Goal: Task Accomplishment & Management: Manage account settings

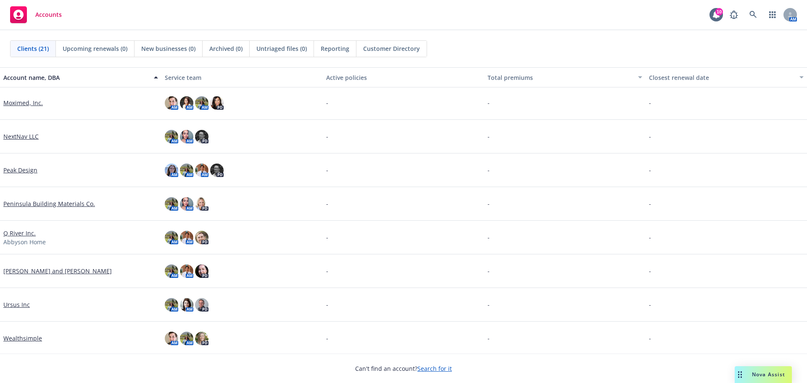
scroll to position [440, 0]
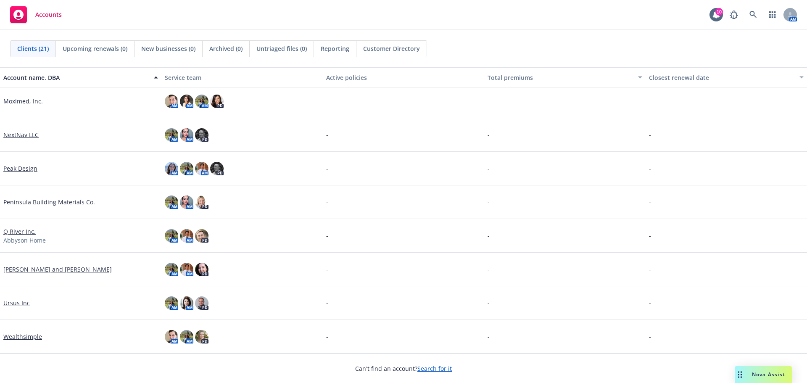
click at [13, 336] on link "Wealthsimple" at bounding box center [22, 336] width 39 height 9
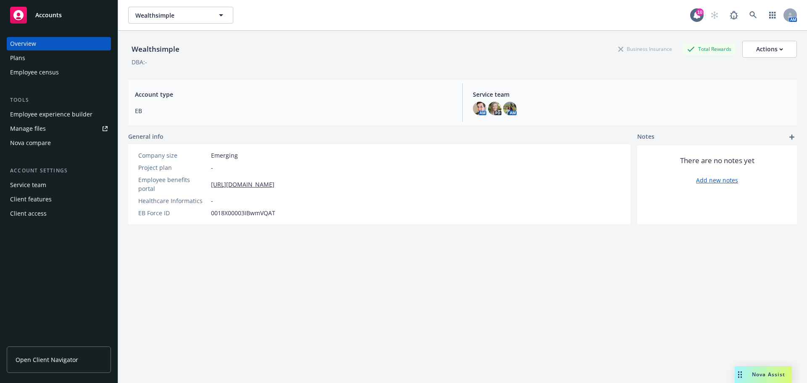
click at [45, 131] on link "Manage files" at bounding box center [59, 128] width 104 height 13
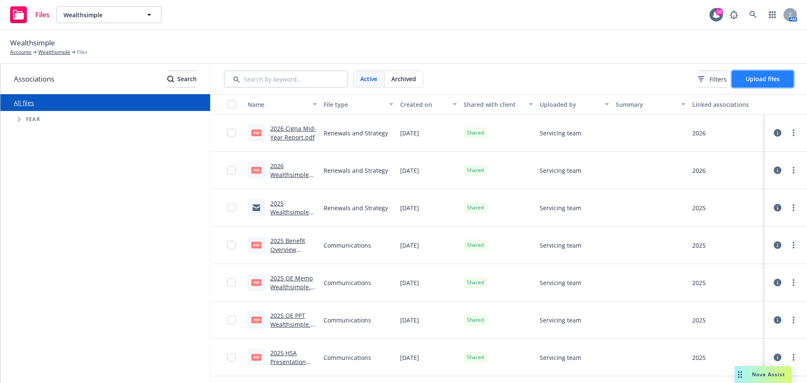
click at [746, 77] on span "Upload files" at bounding box center [762, 79] width 34 height 8
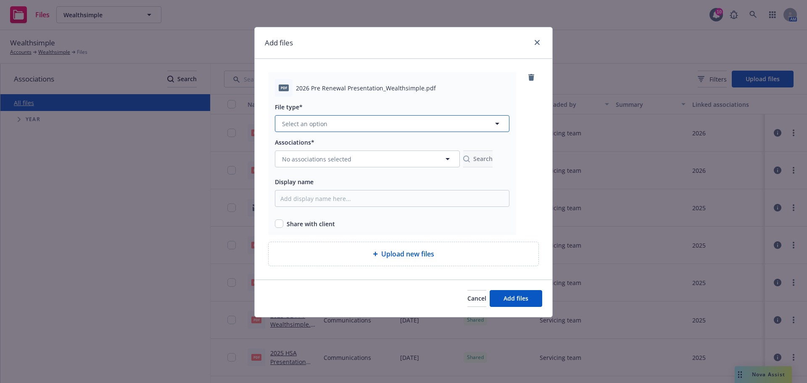
click at [332, 128] on button "Select an option" at bounding box center [392, 123] width 234 height 17
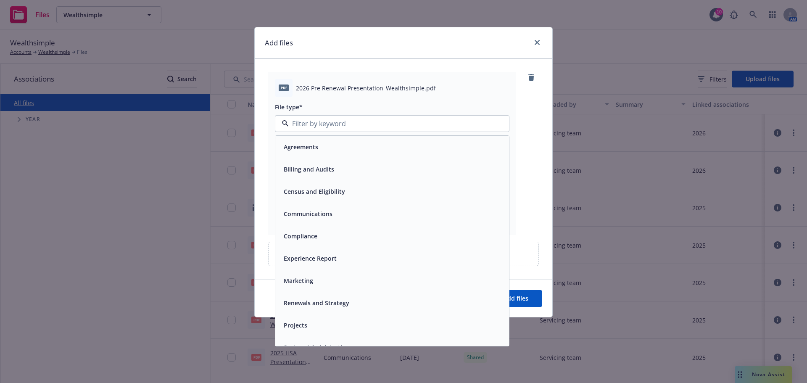
click at [306, 299] on span "Renewals and Strategy" at bounding box center [317, 302] width 66 height 9
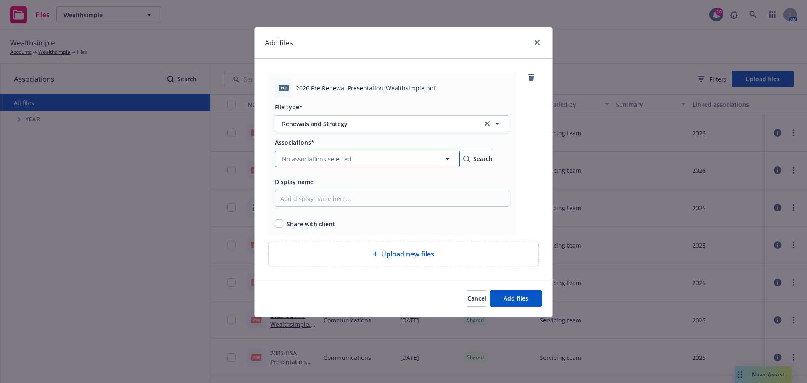
click at [303, 161] on span "No associations selected" at bounding box center [316, 159] width 69 height 9
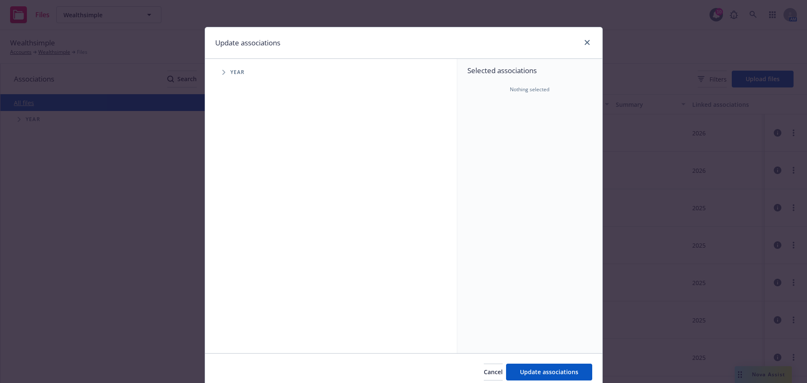
click at [219, 70] on span "Tree Example" at bounding box center [223, 72] width 13 height 13
click at [242, 207] on input "Tree Example" at bounding box center [245, 207] width 8 height 8
checkbox input "true"
drag, startPoint x: 529, startPoint y: 368, endPoint x: 525, endPoint y: 361, distance: 8.3
click at [528, 367] on button "Update associations" at bounding box center [549, 371] width 86 height 17
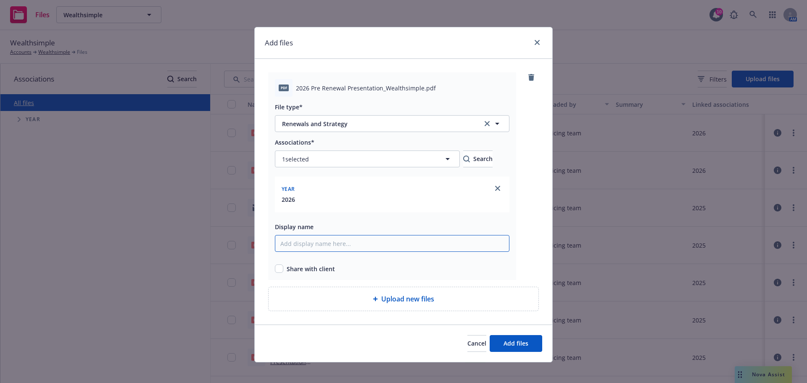
click at [340, 248] on input "Display name" at bounding box center [392, 243] width 234 height 17
type input "2026 Renewal Presentation_Wealthsimple"
click at [490, 335] on button "Add files" at bounding box center [516, 343] width 53 height 17
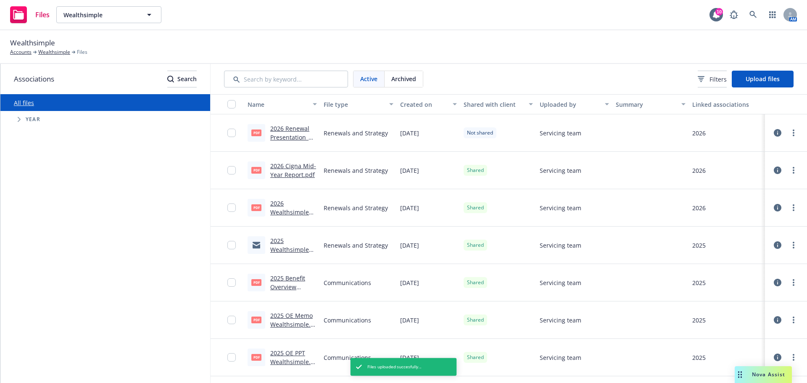
click at [303, 265] on div "pdf 2025 Benefit Overview Wealthsimple.pdf" at bounding box center [282, 282] width 76 height 37
click at [788, 132] on link "more" at bounding box center [793, 133] width 10 height 10
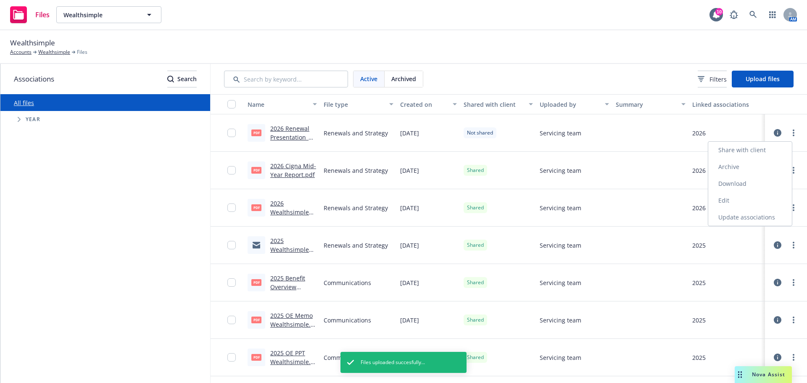
click at [740, 150] on link "Share with client" at bounding box center [750, 150] width 84 height 17
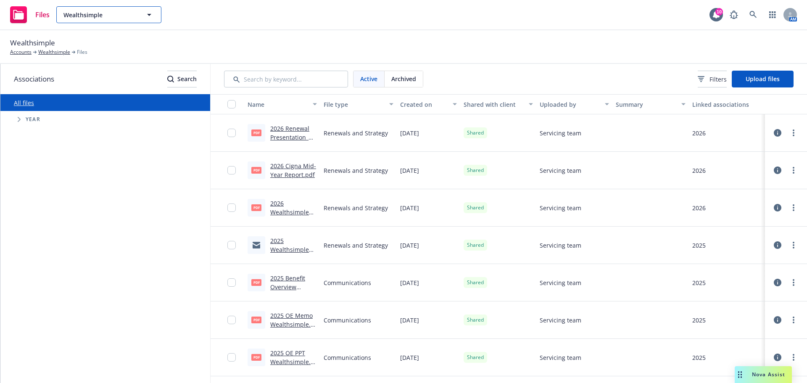
click at [139, 7] on button "Wealthsimple" at bounding box center [108, 14] width 105 height 17
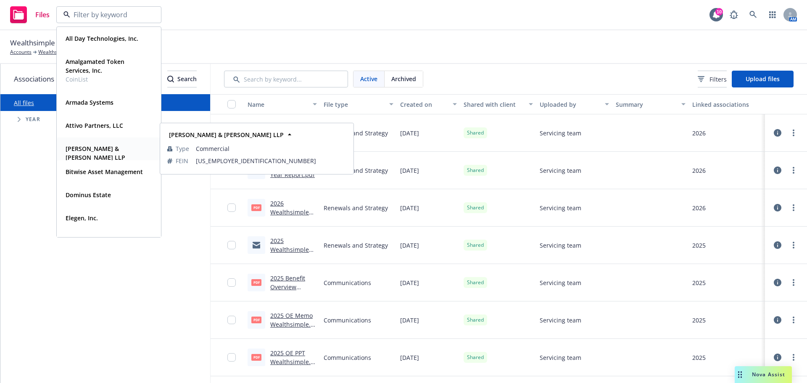
click at [81, 148] on strong "[PERSON_NAME] & [PERSON_NAME] LLP" at bounding box center [96, 153] width 60 height 17
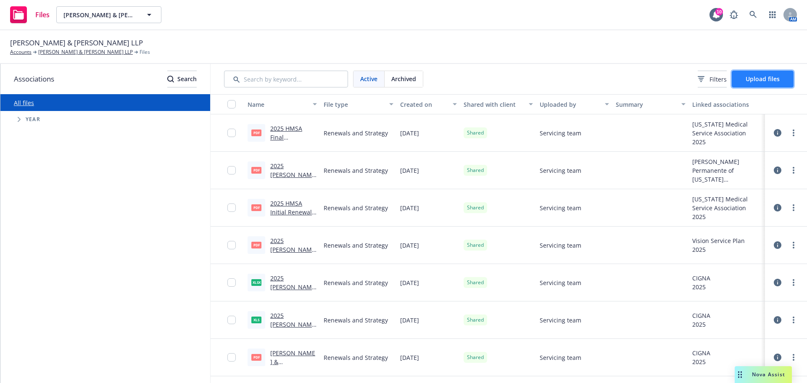
click at [760, 79] on span "Upload files" at bounding box center [762, 79] width 34 height 8
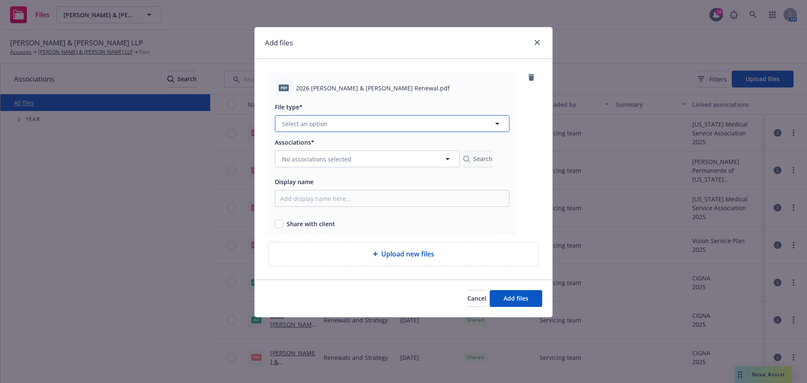
click at [304, 123] on span "Select an option" at bounding box center [304, 123] width 45 height 9
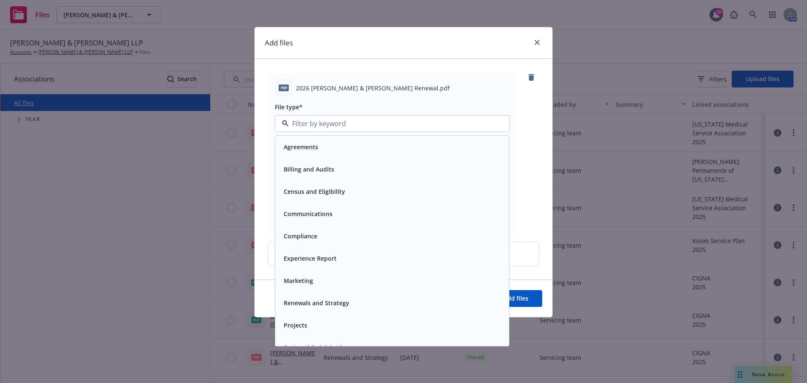
click at [327, 297] on div "Renewals and Strategy" at bounding box center [315, 303] width 71 height 12
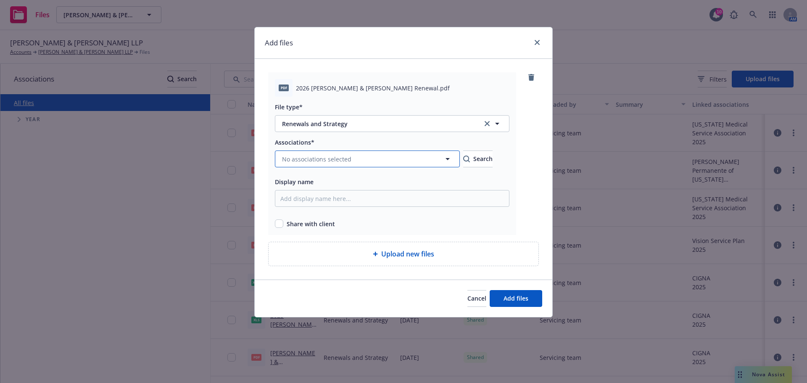
click at [318, 158] on span "No associations selected" at bounding box center [316, 159] width 69 height 9
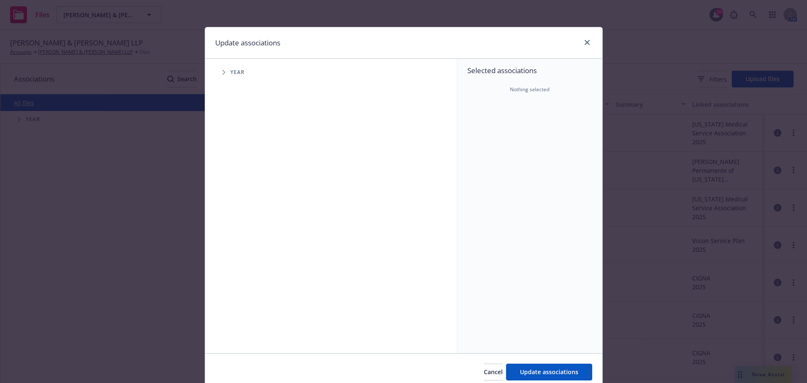
click at [235, 79] on div "Year" at bounding box center [334, 72] width 243 height 17
click at [235, 74] on span "Year" at bounding box center [237, 72] width 15 height 5
click at [222, 73] on icon "Tree Example" at bounding box center [223, 72] width 3 height 5
click at [247, 207] on div "2026 Year" at bounding box center [253, 207] width 25 height 16
checkbox input "true"
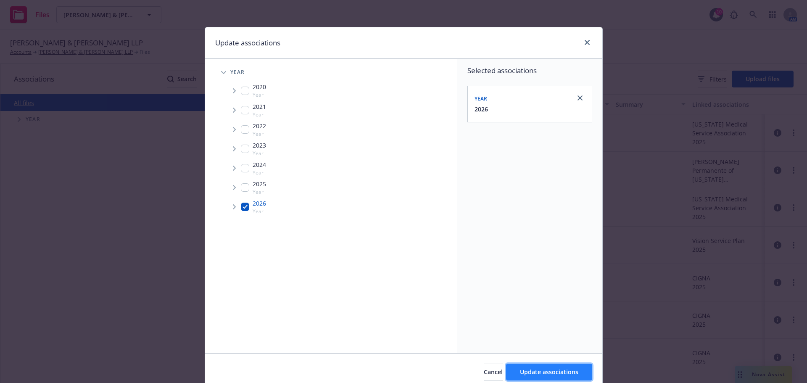
click at [541, 368] on span "Update associations" at bounding box center [549, 372] width 58 height 8
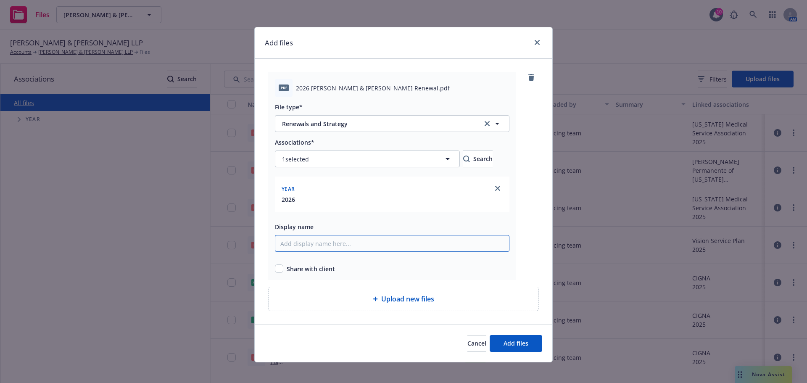
click at [322, 238] on input "Display name" at bounding box center [392, 243] width 234 height 17
type input "2026 Renewal Presentation_B&W"
click at [303, 271] on span "Share with client" at bounding box center [311, 268] width 48 height 9
click at [276, 268] on input "checkbox" at bounding box center [279, 268] width 8 height 8
checkbox input "true"
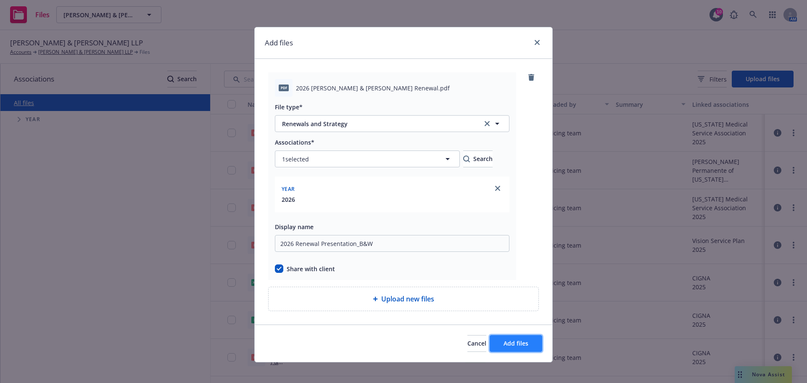
click at [521, 342] on span "Add files" at bounding box center [515, 343] width 25 height 8
